Goal: Information Seeking & Learning: Find specific fact

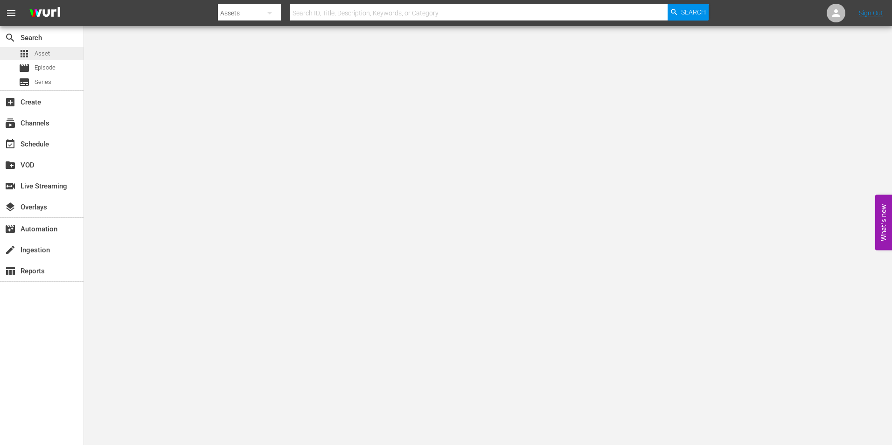
click at [46, 57] on span "Asset" at bounding box center [42, 53] width 15 height 9
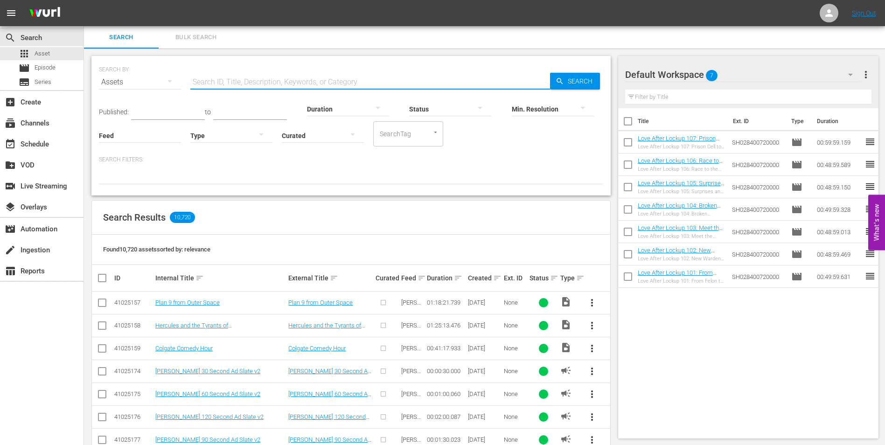
click at [245, 82] on input "text" at bounding box center [370, 82] width 360 height 22
drag, startPoint x: 440, startPoint y: 33, endPoint x: 412, endPoint y: 50, distance: 33.3
click at [440, 33] on div "Search Bulk Search" at bounding box center [484, 37] width 801 height 22
click at [359, 72] on input "text" at bounding box center [370, 82] width 360 height 22
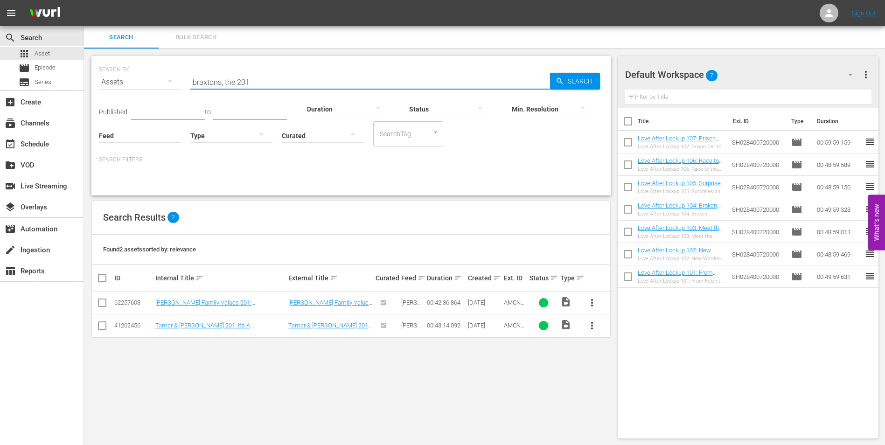
type input "braxtons, the 201"
drag, startPoint x: 253, startPoint y: 81, endPoint x: 180, endPoint y: 80, distance: 72.8
click at [180, 80] on div "SEARCH BY Search By Assets Search ID, Title, Description, Keywords, or Category…" at bounding box center [351, 77] width 505 height 34
paste input "No One Saw a Thing"
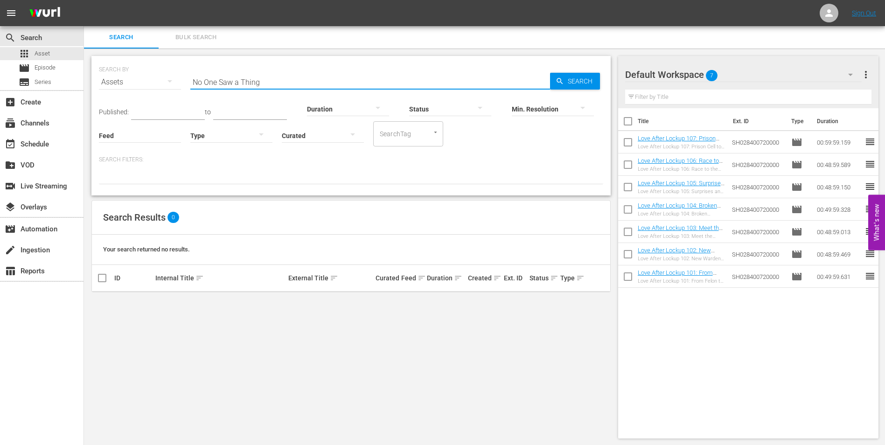
drag, startPoint x: 266, startPoint y: 76, endPoint x: 163, endPoint y: 76, distance: 102.7
click at [163, 76] on div "SEARCH BY Search By Assets Search ID, Title, Description, Keywords, or Category…" at bounding box center [351, 77] width 505 height 34
type input "No One Saw a Thing"
paste input "Yorkshire Ripper: The Secret Murders"
drag, startPoint x: 246, startPoint y: 84, endPoint x: 332, endPoint y: 88, distance: 86.5
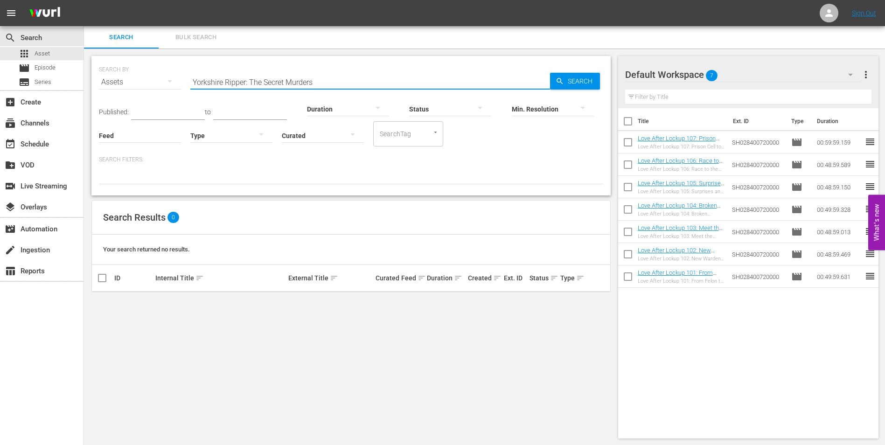
click at [332, 88] on div "SEARCH BY Search By Assets Search ID, Title, Description, Keywords, or Category…" at bounding box center [350, 126] width 519 height 140
type input "Yorkshire Ripper"
drag, startPoint x: 249, startPoint y: 77, endPoint x: 168, endPoint y: 81, distance: 80.4
click at [168, 81] on div "SEARCH BY Search By Assets Search ID, Title, Description, Keywords, or Category…" at bounding box center [351, 77] width 505 height 34
paste input "Heiress and the Heist, The"
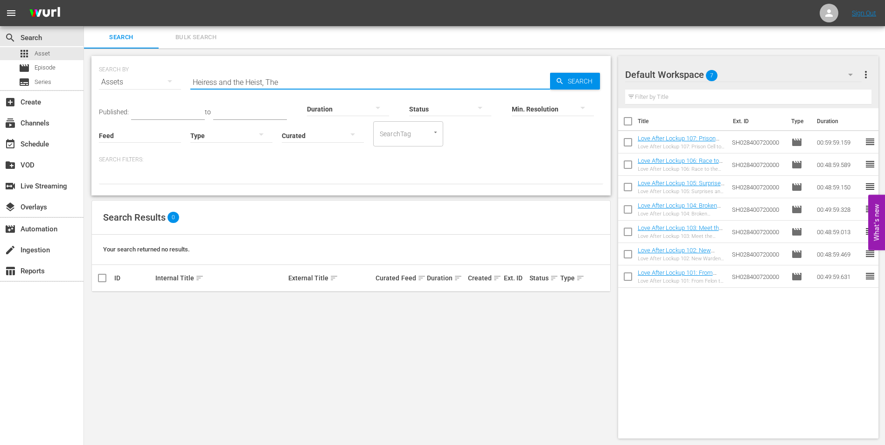
drag, startPoint x: 262, startPoint y: 83, endPoint x: 290, endPoint y: 84, distance: 28.5
click at [290, 84] on input "Heiress and the Heist, The" at bounding box center [370, 82] width 360 height 22
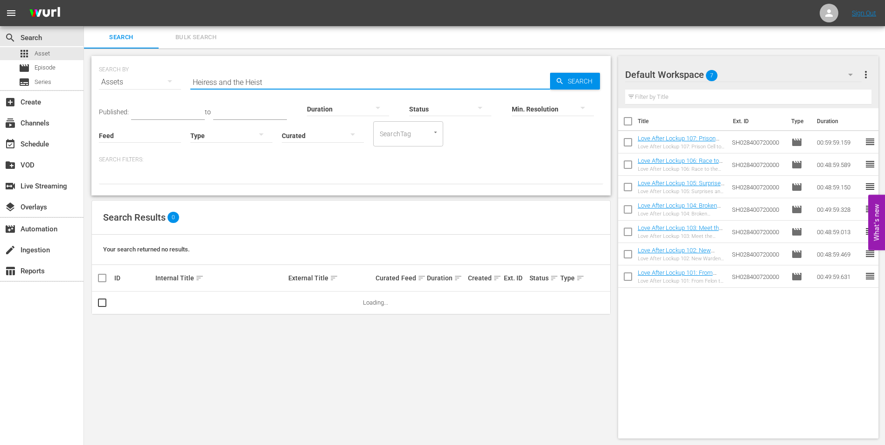
drag, startPoint x: 268, startPoint y: 79, endPoint x: 221, endPoint y: 82, distance: 47.3
click at [221, 82] on input "Heiress and the Heist" at bounding box center [370, 82] width 360 height 22
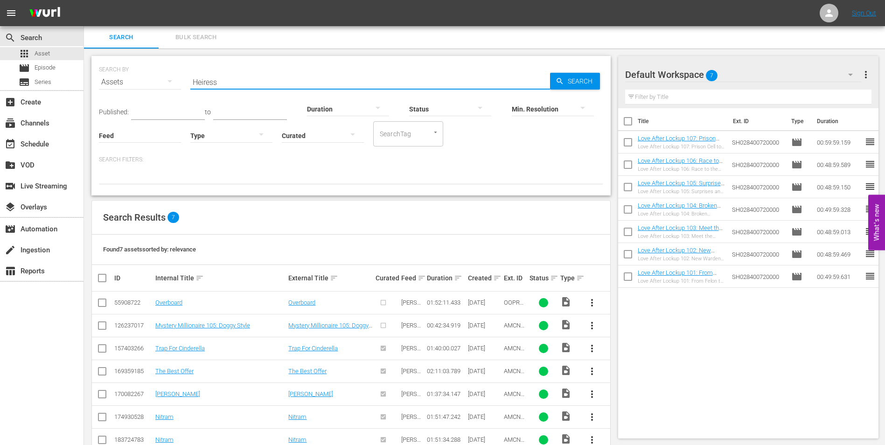
type input "Heiress"
drag, startPoint x: 236, startPoint y: 83, endPoint x: 184, endPoint y: 84, distance: 51.8
click at [184, 84] on div "SEARCH BY Search By Assets Search ID, Title, Description, Keywords, or Category…" at bounding box center [351, 77] width 505 height 34
paste input "Wasp Woman [DEMOGRAPHIC_DATA]"
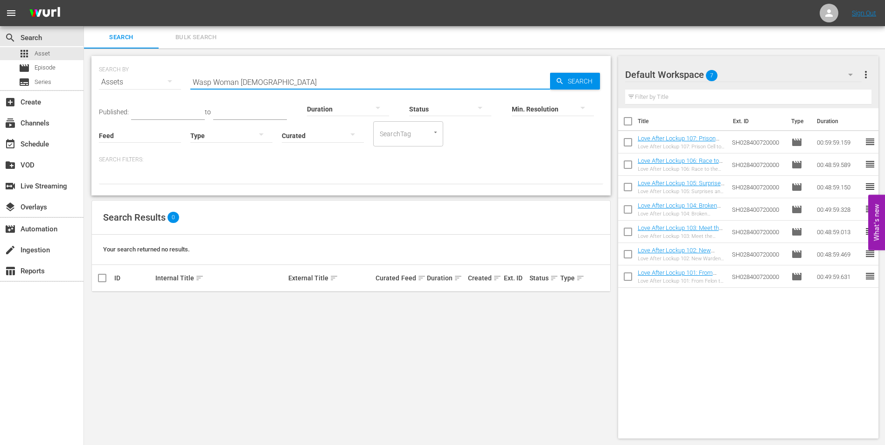
drag, startPoint x: 239, startPoint y: 80, endPoint x: 279, endPoint y: 79, distance: 40.6
click at [279, 79] on input "Wasp Woman [DEMOGRAPHIC_DATA]" at bounding box center [370, 82] width 360 height 22
type input "Wasp Woman"
drag, startPoint x: 273, startPoint y: 79, endPoint x: 159, endPoint y: 84, distance: 113.5
click at [159, 84] on div "SEARCH BY Search By Assets Search ID, Title, Description, Keywords, or Category…" at bounding box center [351, 77] width 505 height 34
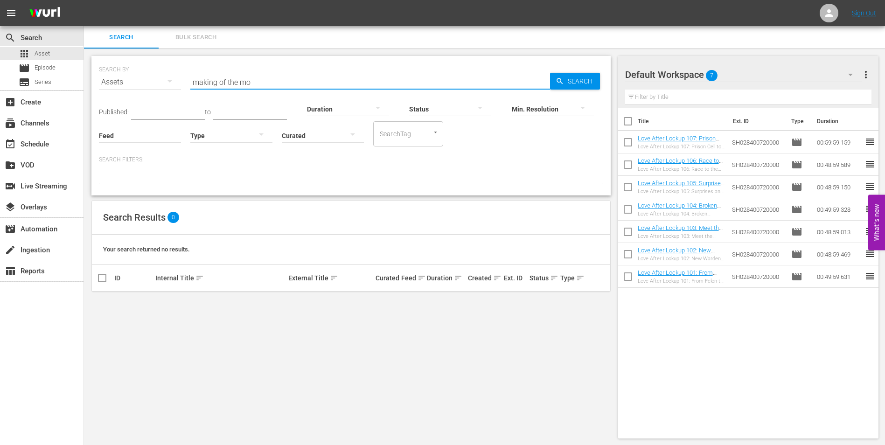
type input "making of the mob"
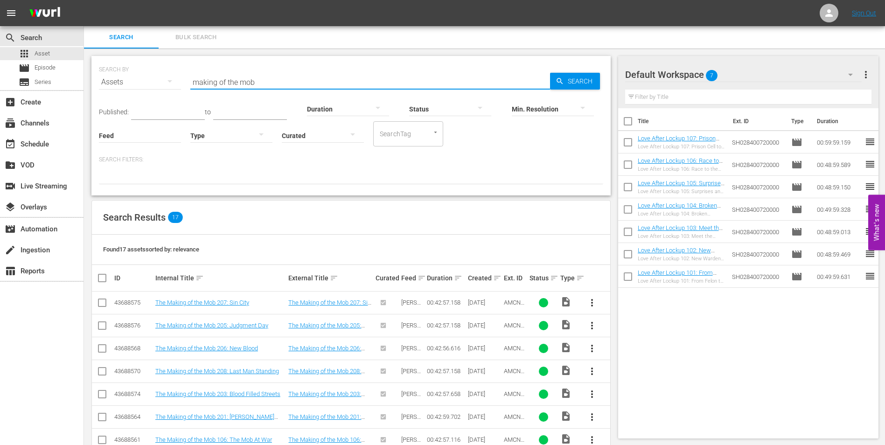
drag, startPoint x: 253, startPoint y: 85, endPoint x: 182, endPoint y: 79, distance: 71.2
click at [182, 79] on div "SEARCH BY Search By Assets Search ID, Title, Description, Keywords, or Category…" at bounding box center [351, 77] width 505 height 34
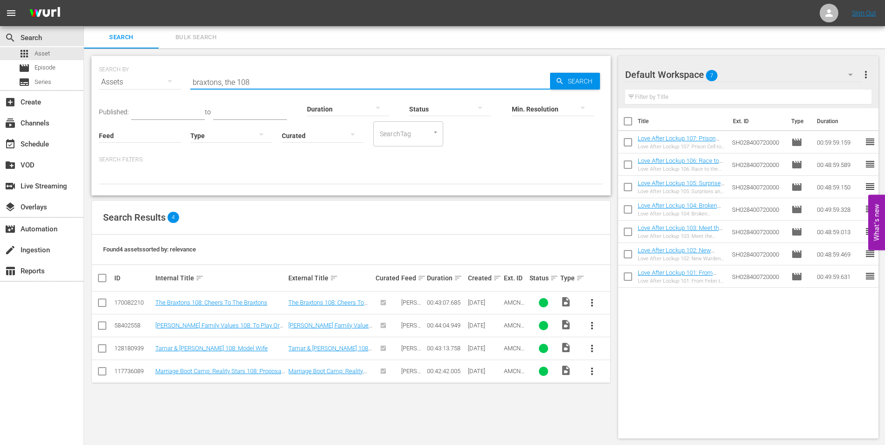
click at [255, 85] on input "braxtons, the 108" at bounding box center [370, 82] width 360 height 22
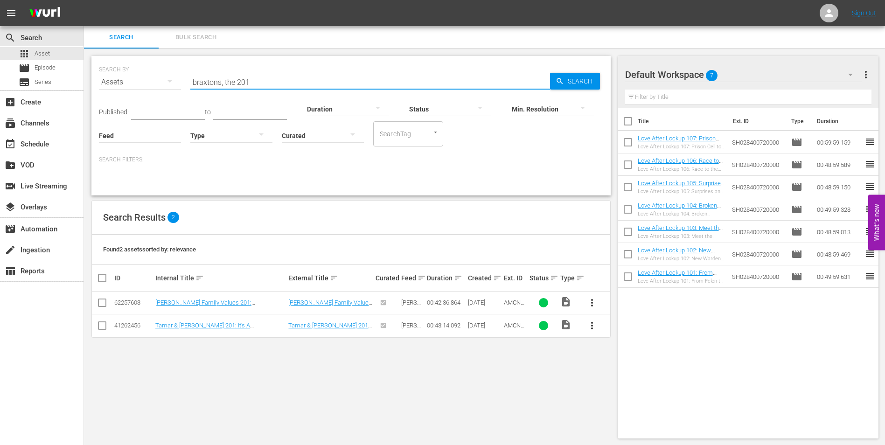
type input "braxtons, the 201"
drag, startPoint x: 253, startPoint y: 81, endPoint x: 190, endPoint y: 78, distance: 62.6
click at [190, 78] on input "braxtons, the 201" at bounding box center [370, 82] width 360 height 22
paste input "Wasp Woman"
type input "Wasp Woman"
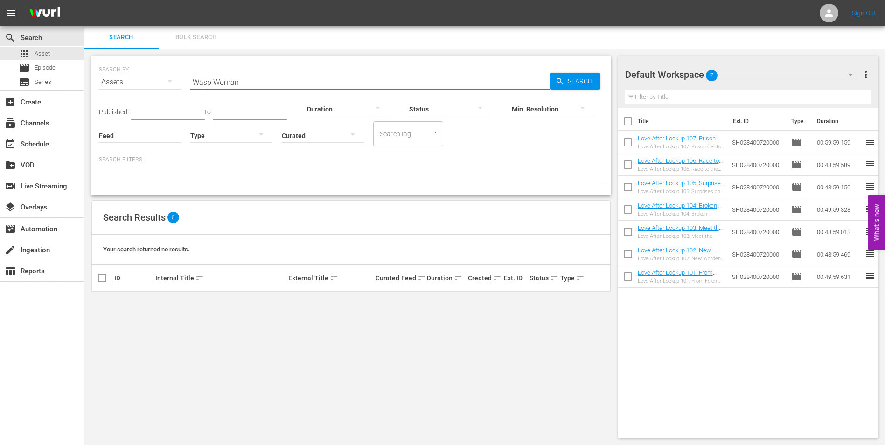
click at [253, 78] on input "Wasp Woman" at bounding box center [370, 82] width 360 height 22
drag, startPoint x: 247, startPoint y: 82, endPoint x: 187, endPoint y: 73, distance: 60.4
click at [187, 73] on div "SEARCH BY Search By Assets Search ID, Title, Description, Keywords, or Category…" at bounding box center [351, 77] width 505 height 34
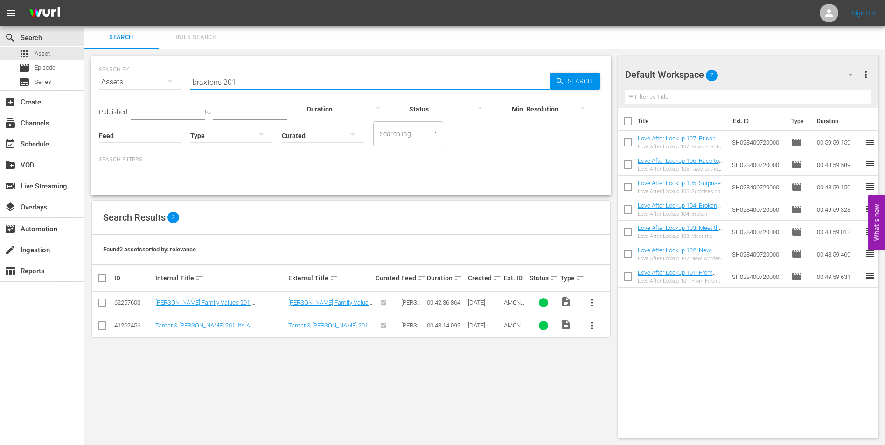
type input "braxtons 201"
